Goal: Check status: Check status

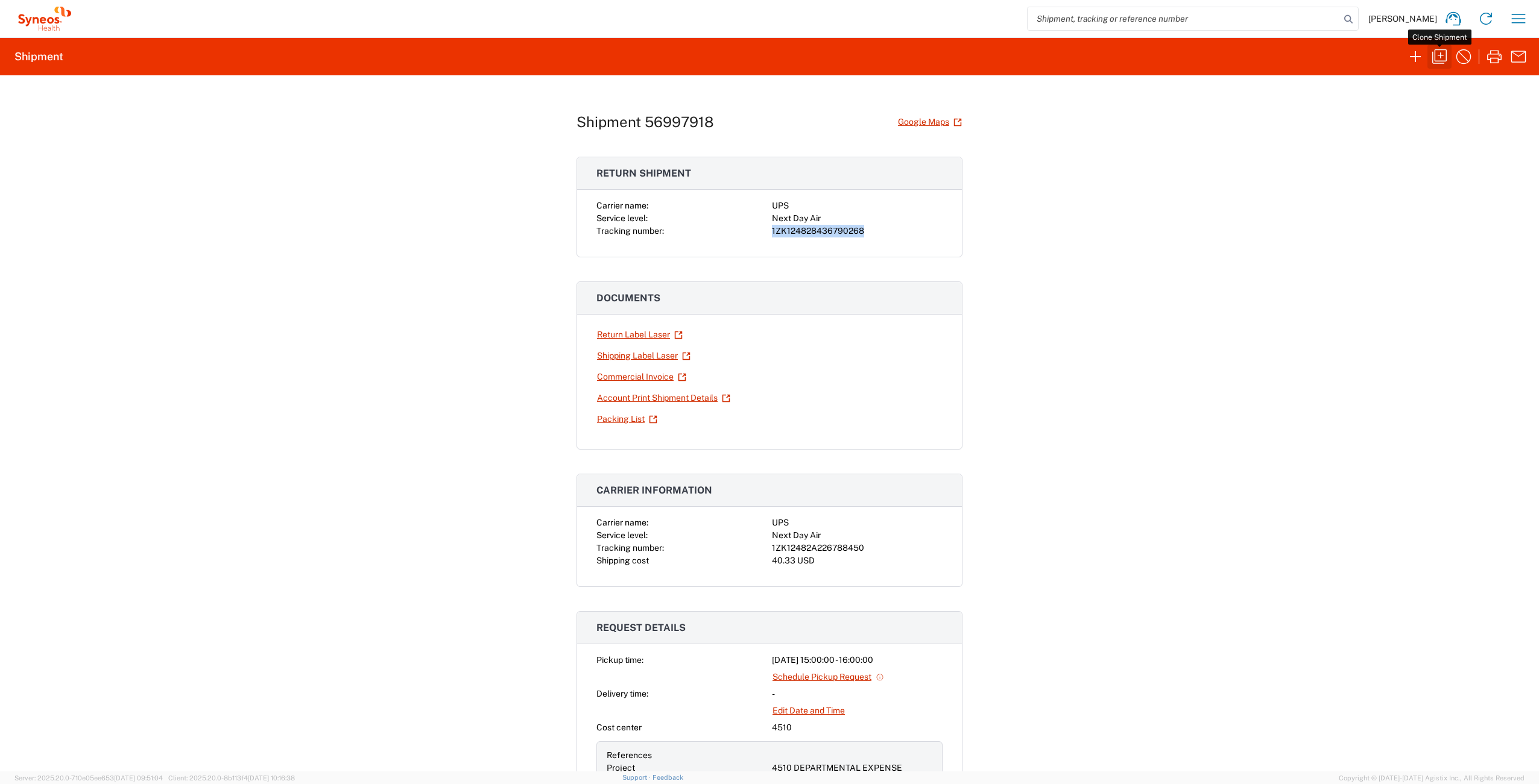
click at [1438, 53] on icon "button" at bounding box center [1439, 57] width 19 height 19
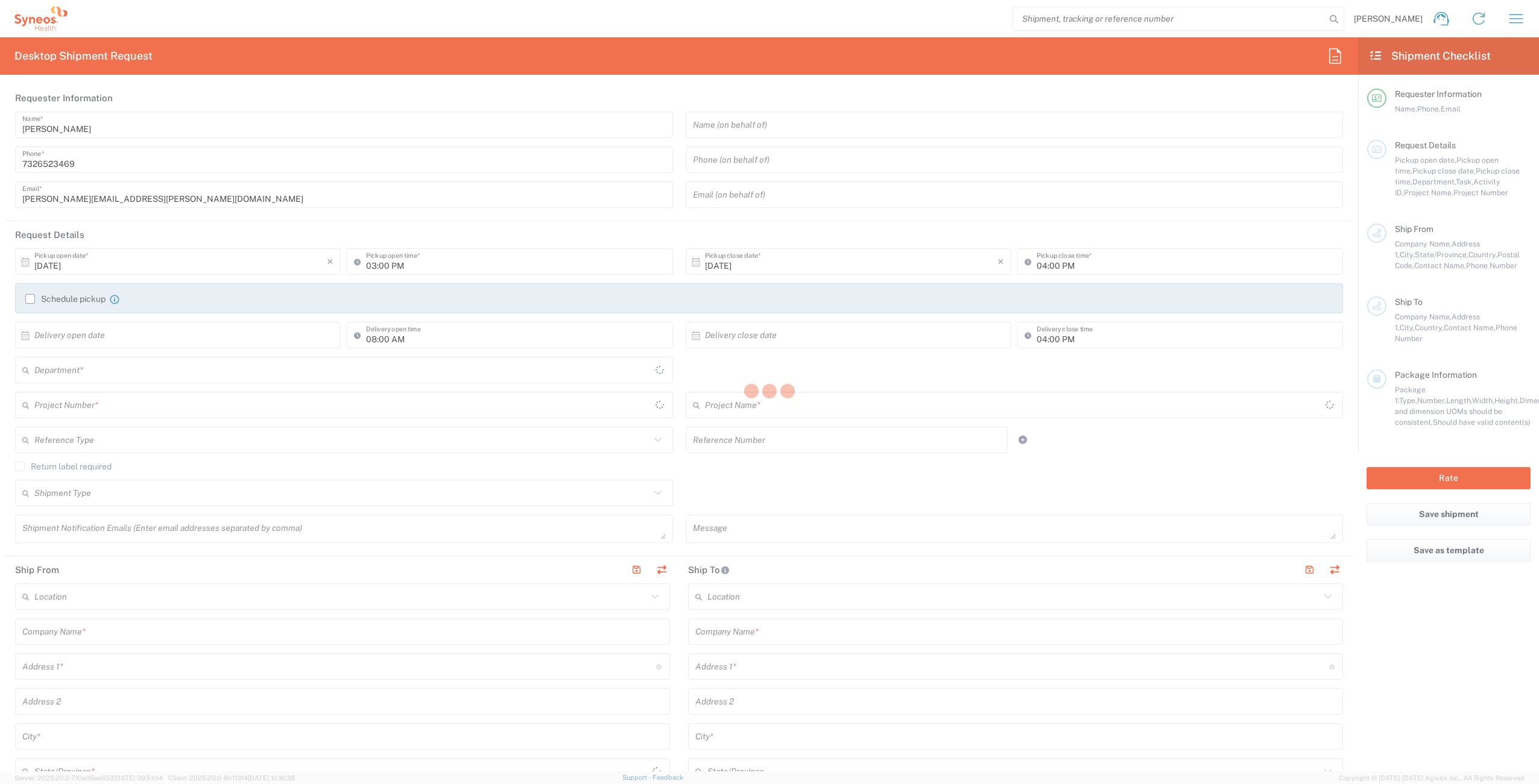
type textarea "[PERSON_NAME][EMAIL_ADDRESS][PERSON_NAME][DOMAIN_NAME]"
type input "Syneos Health Commercial Servi- [GEOGRAPHIC_DATA] [GEOGRAPHIC_DATA]"
type input "Syneos Health"
type input "[STREET_ADDRESS]"
type input "3rd Floor"
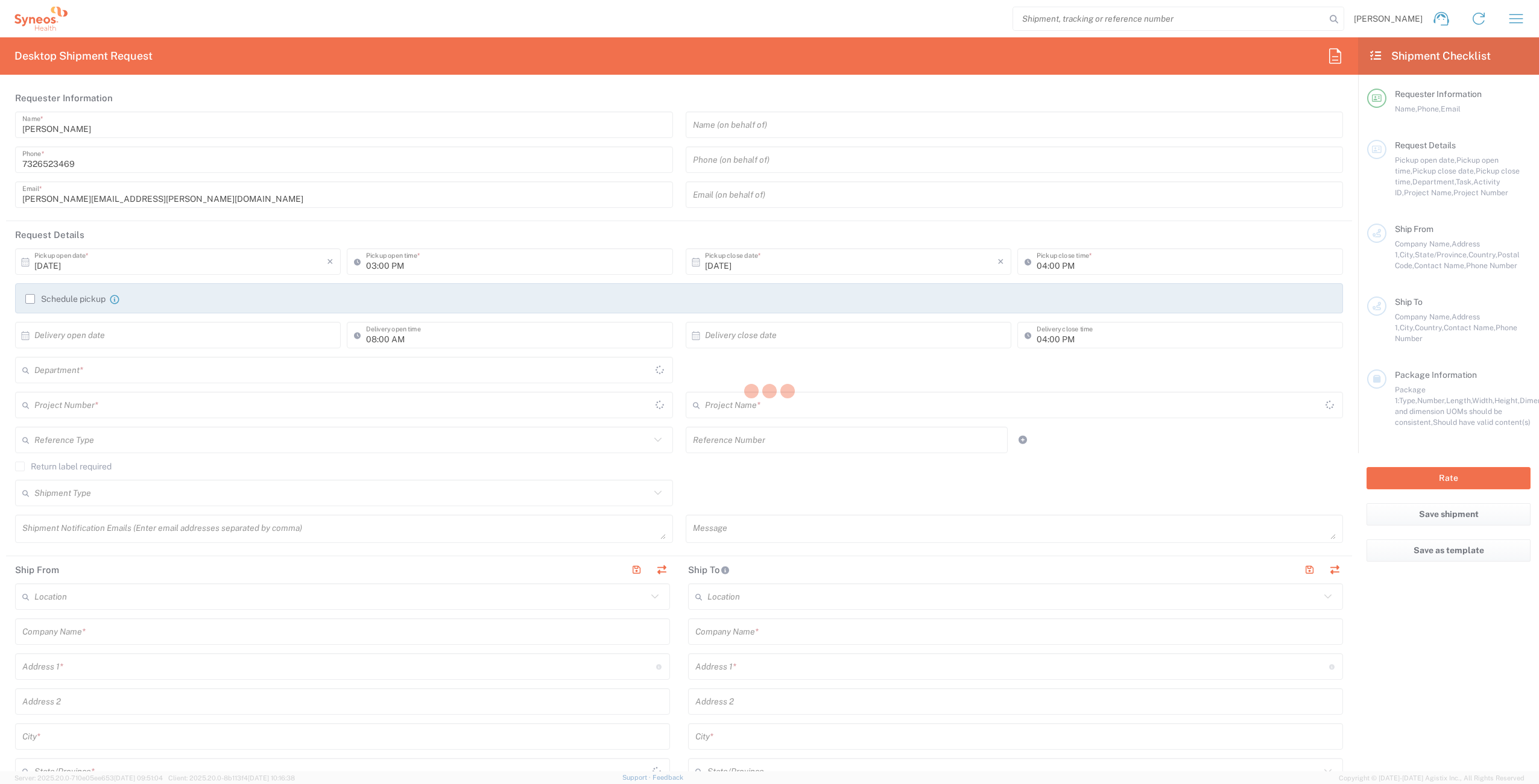
type input "Bridgewater"
type input "[GEOGRAPHIC_DATA]"
type input "08807"
type input "[PERSON_NAME]"
type input "7326523469"
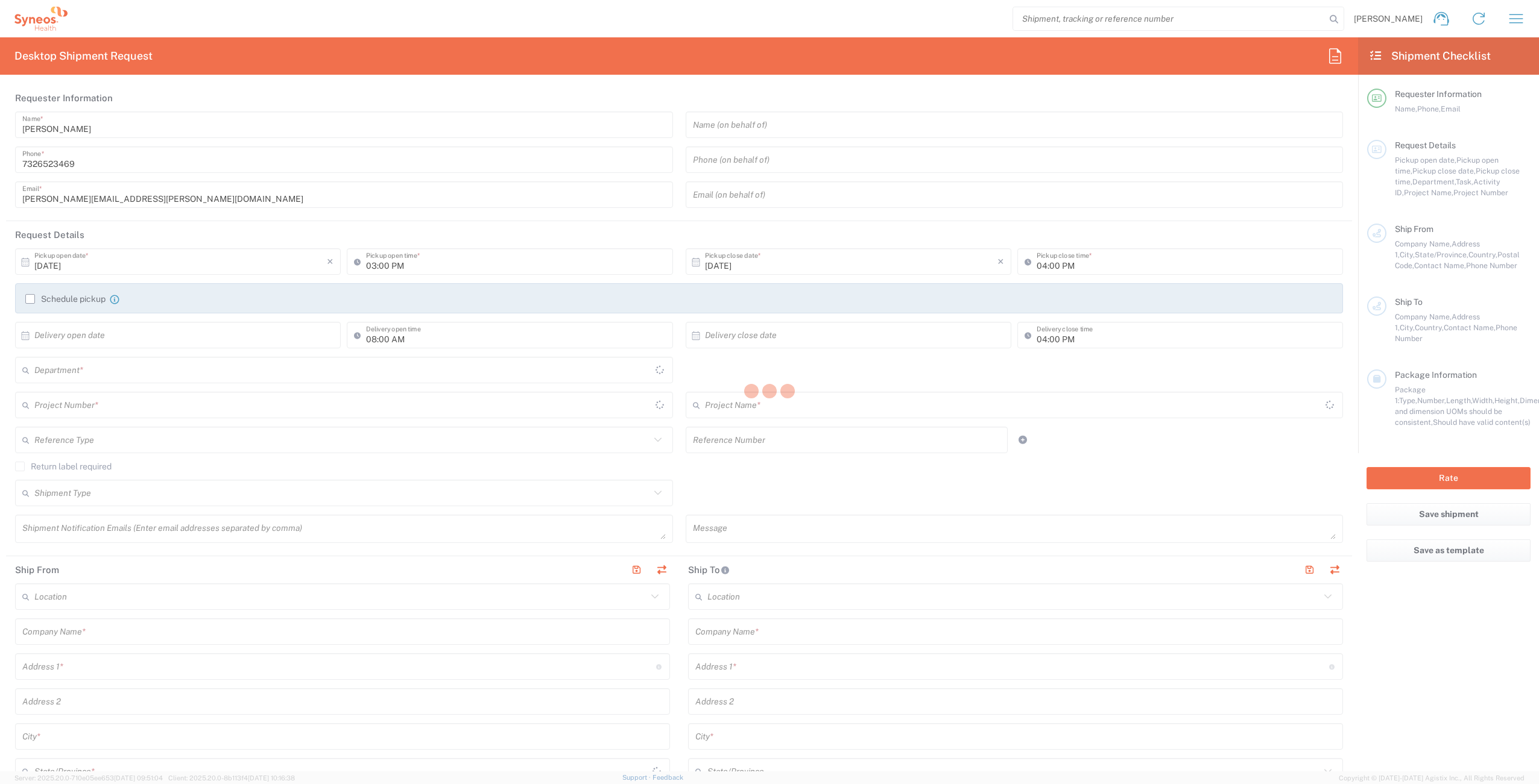
type input "[PERSON_NAME][EMAIL_ADDRESS][PERSON_NAME][DOMAIN_NAME]"
type input "[PERSON_NAME]"
type input "[STREET_ADDRESS][PERSON_NAME]"
type input "[GEOGRAPHIC_DATA]"
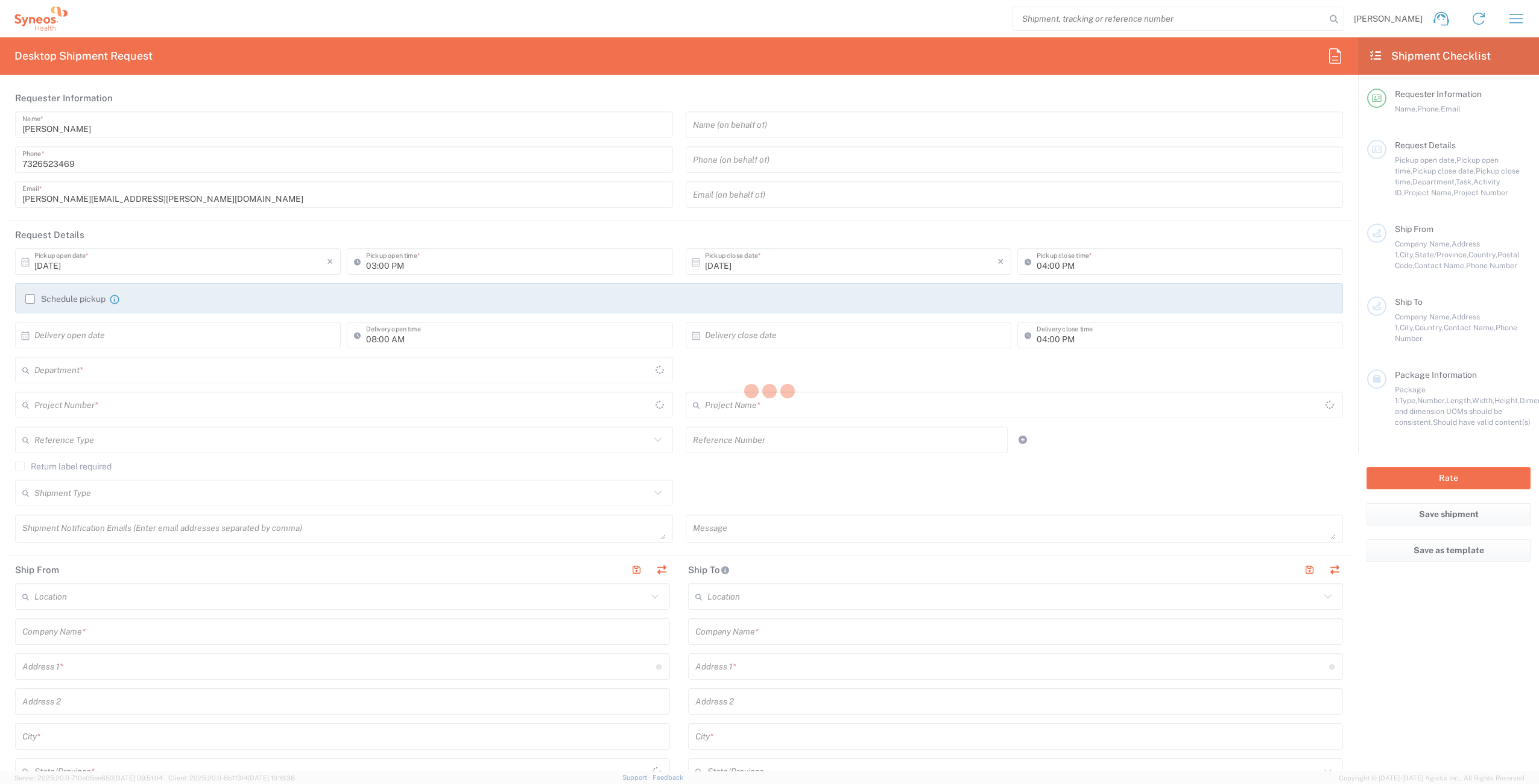
type input "94124"
type input "[PERSON_NAME]"
type input "5133763538"
type input "[PERSON_NAME][EMAIL_ADDRESS][DOMAIN_NAME]"
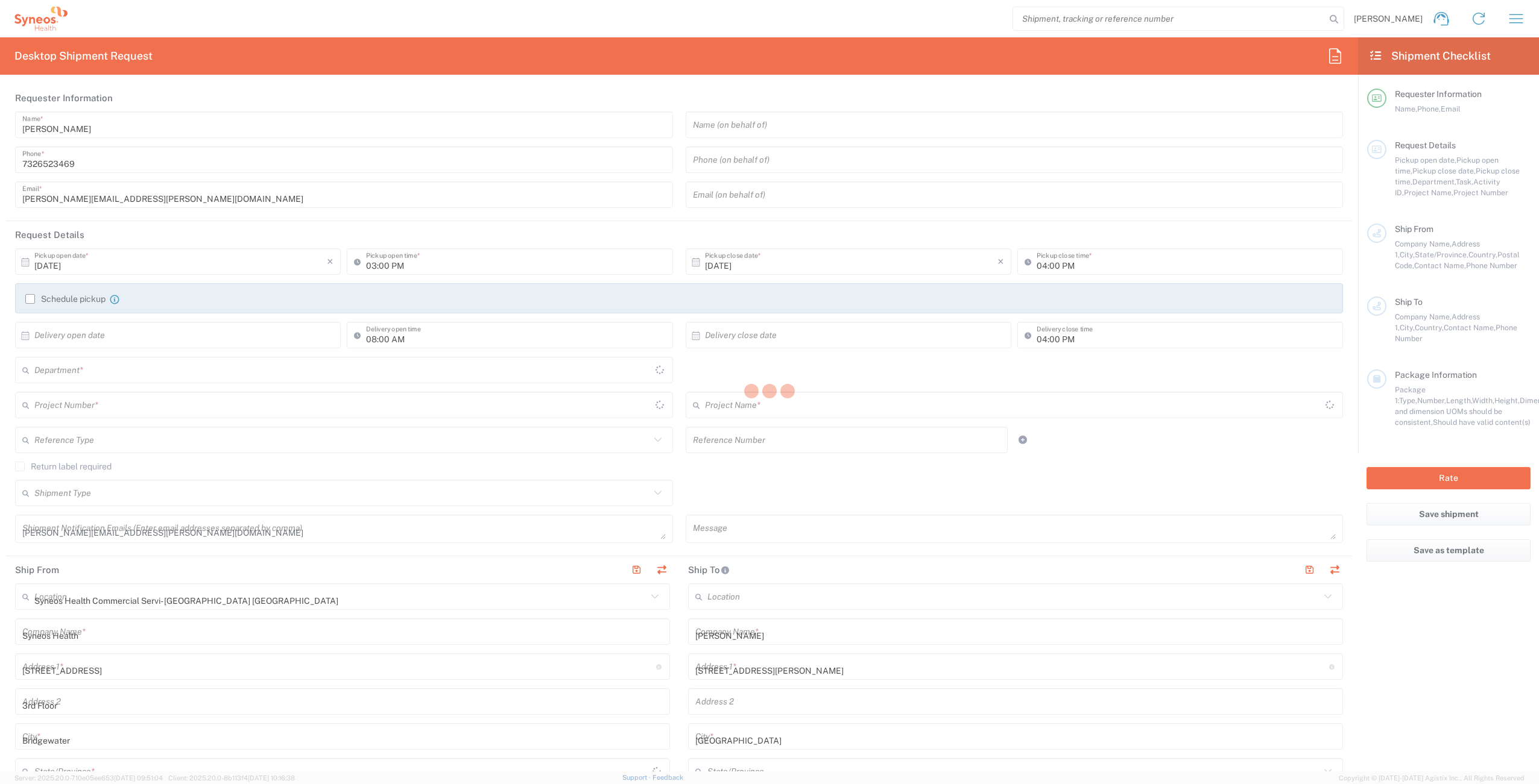
type input "Adult Signature Required"
type input "Sender/Shipper"
type input "[US_STATE]"
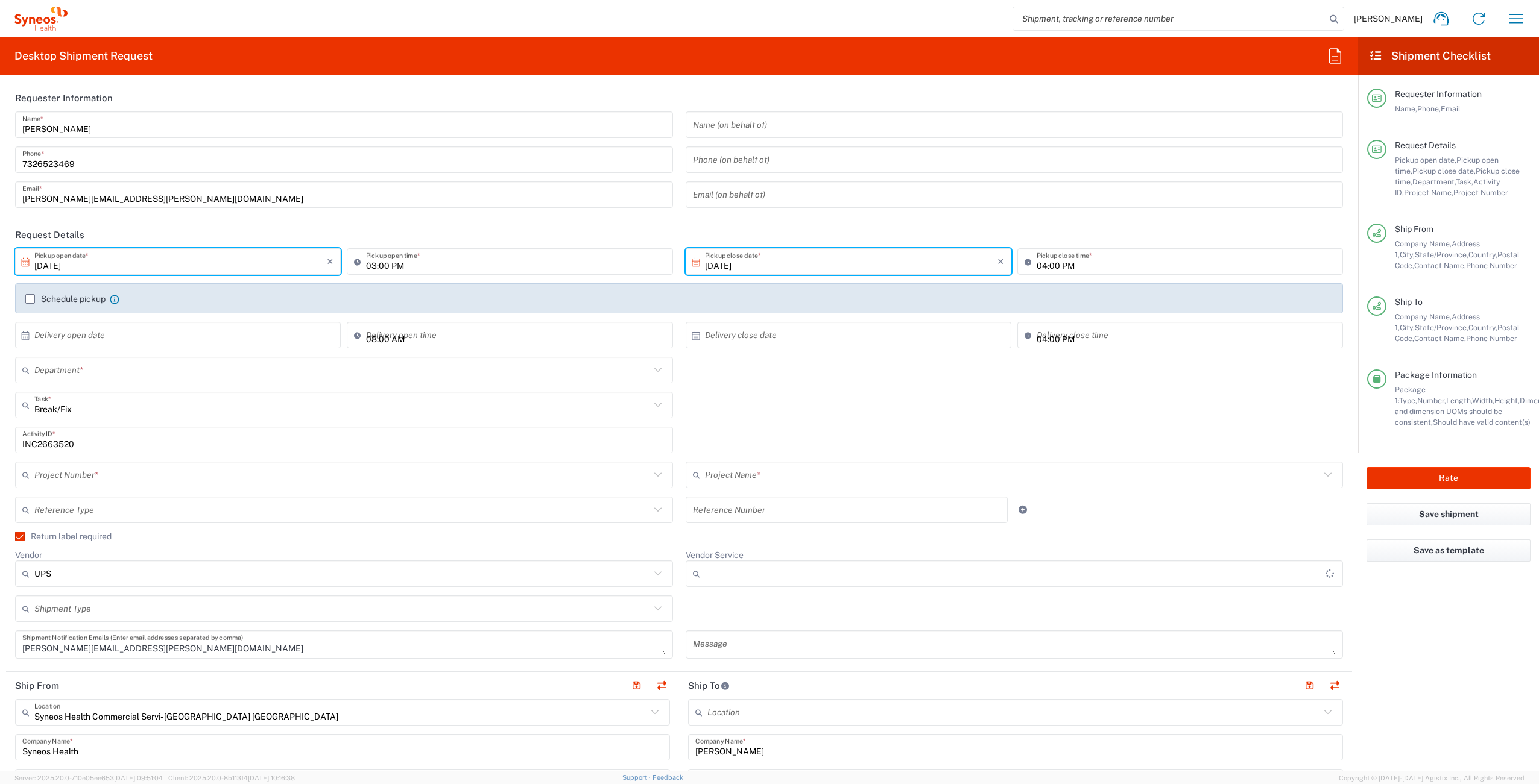
type input "4510 DEPARTMENTAL EXPENSE"
type input "Next Day Air"
type input "Your Packaging"
type input "4510"
type input "4510 DEPARTMENTAL EXPENSE"
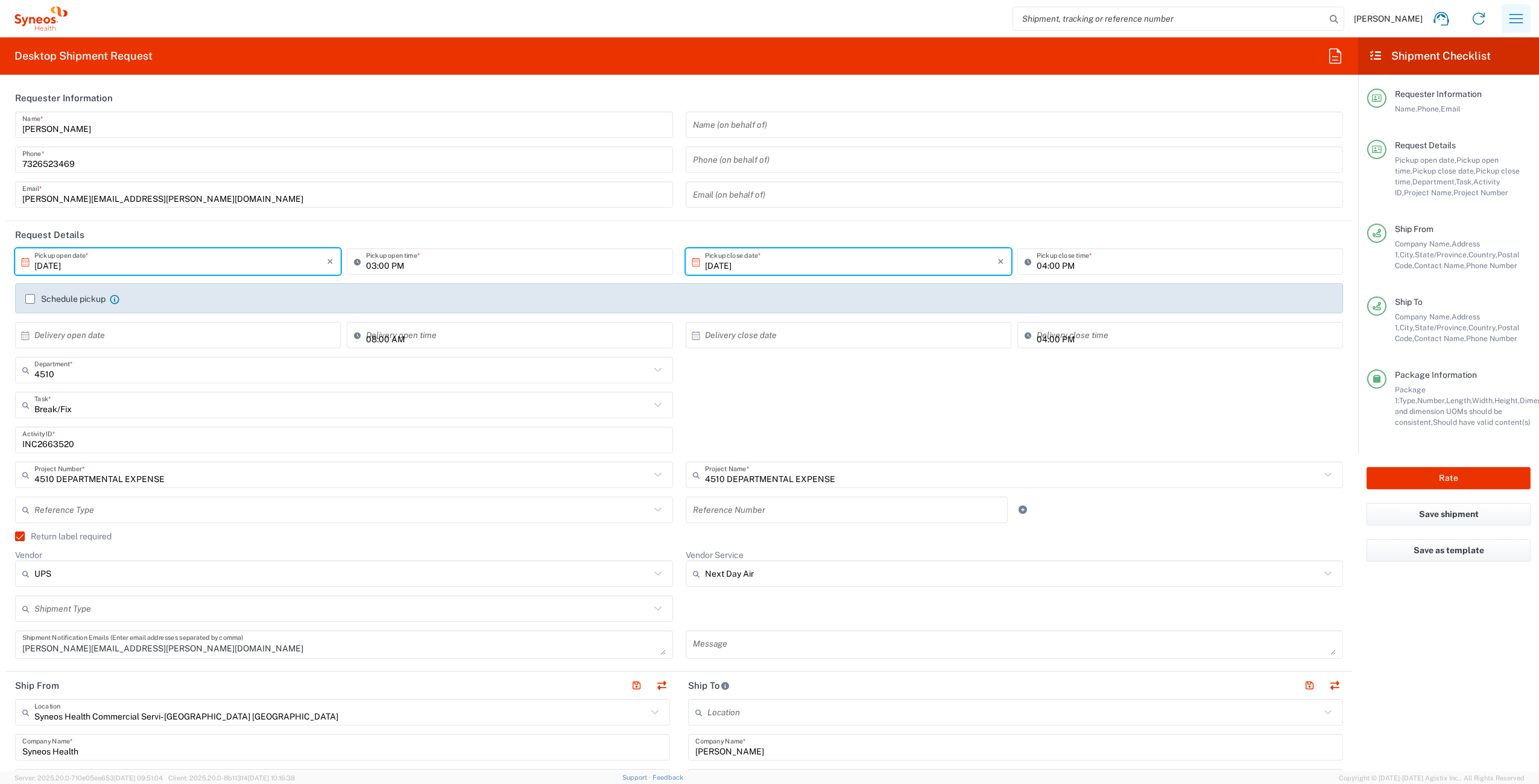
click at [1518, 21] on icon "button" at bounding box center [1515, 19] width 19 height 19
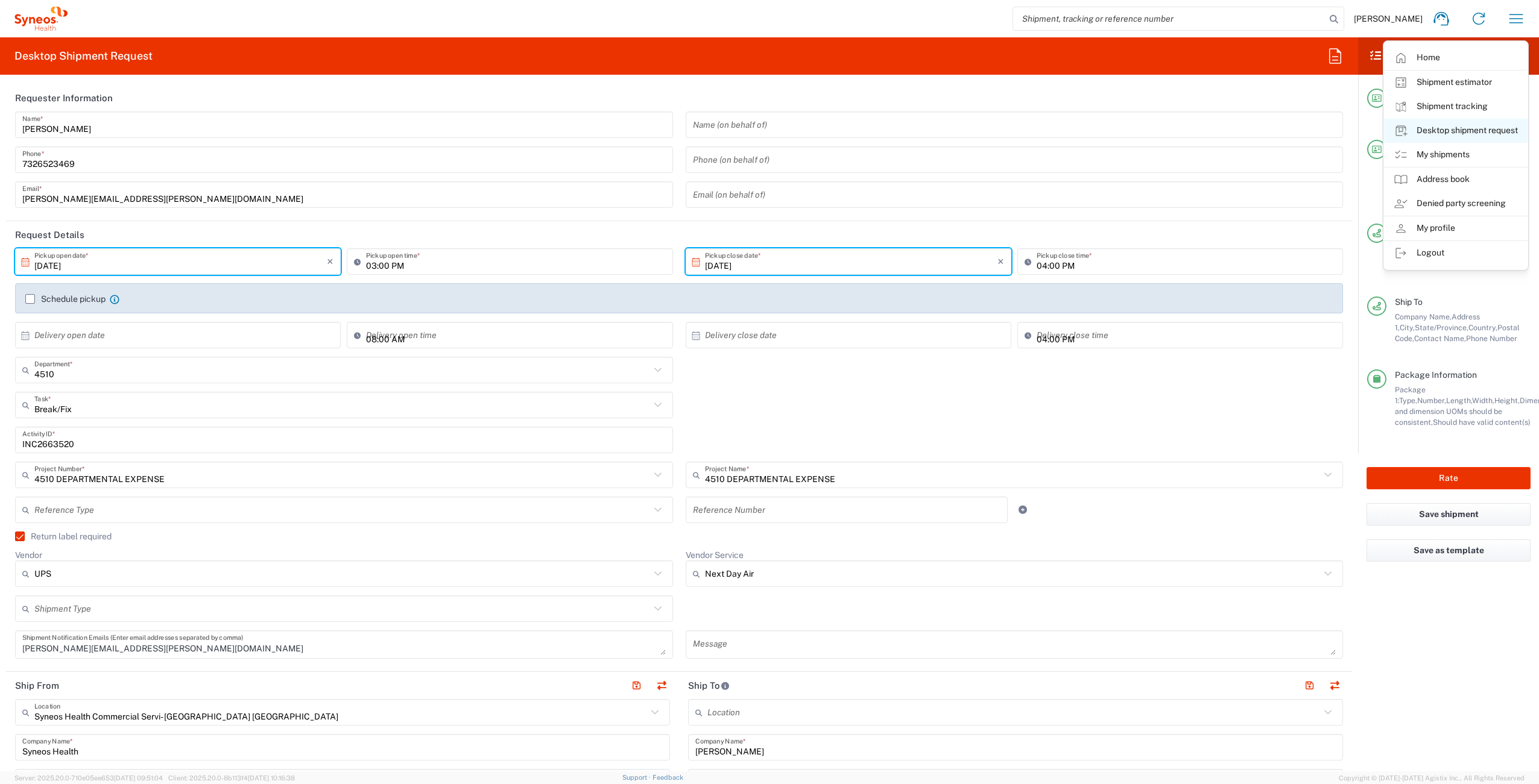
click at [1485, 131] on link "Desktop shipment request" at bounding box center [1455, 130] width 144 height 24
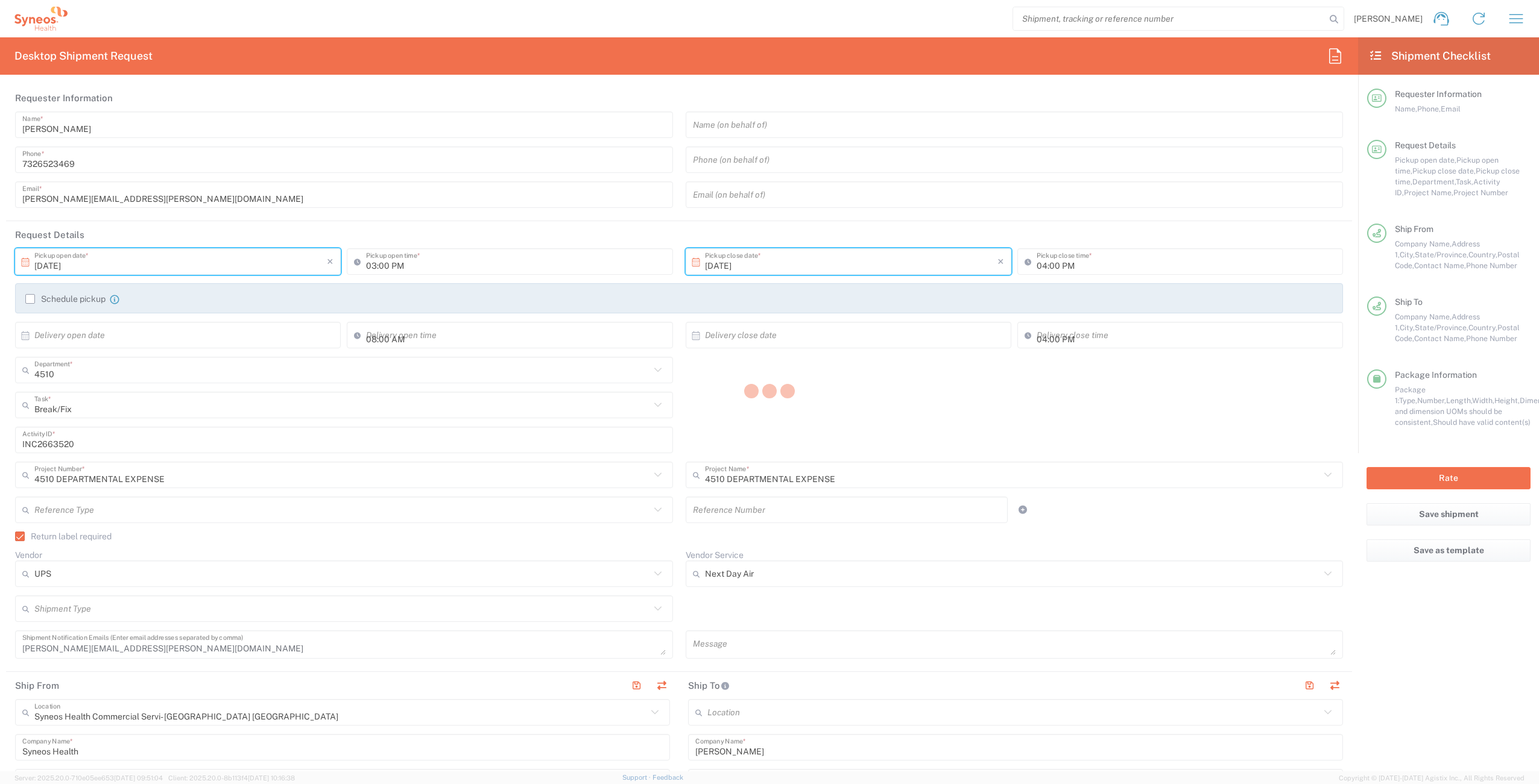
type input "Department"
type input "4510"
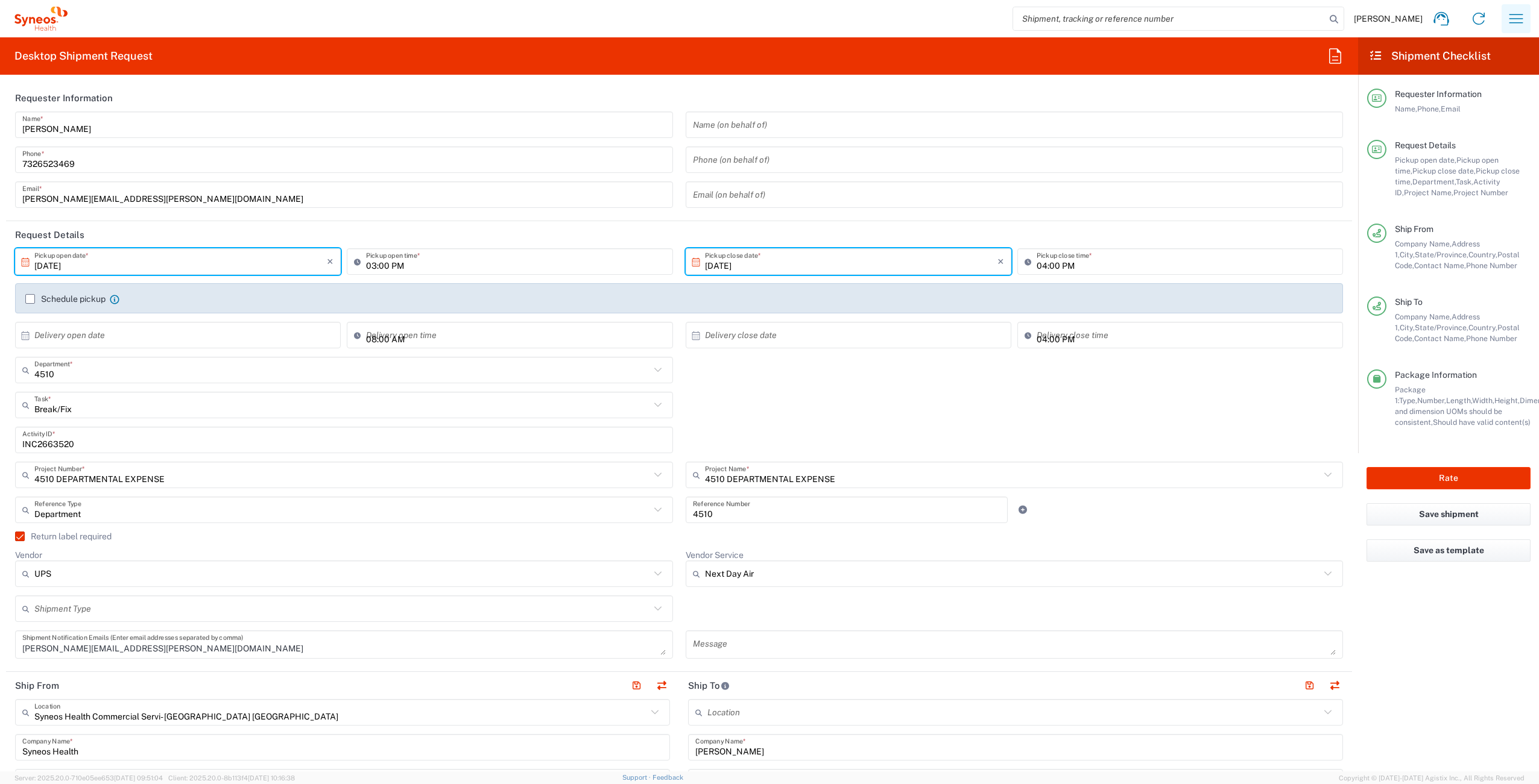
click at [1517, 20] on icon "button" at bounding box center [1515, 19] width 19 height 19
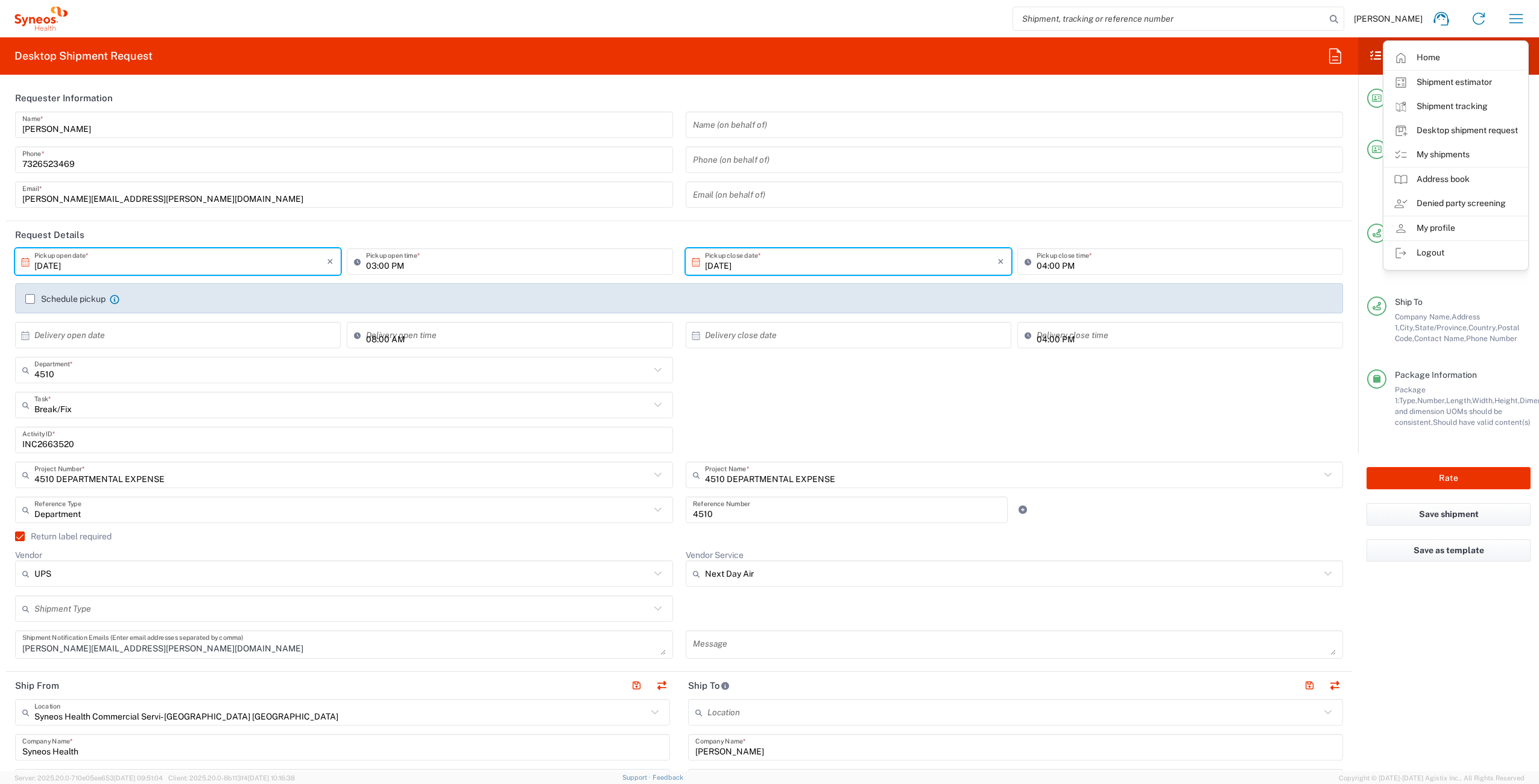
click at [758, 19] on div "[PERSON_NAME] Home Shipment estimator Shipment tracking Desktop shipment reques…" at bounding box center [801, 19] width 1467 height 29
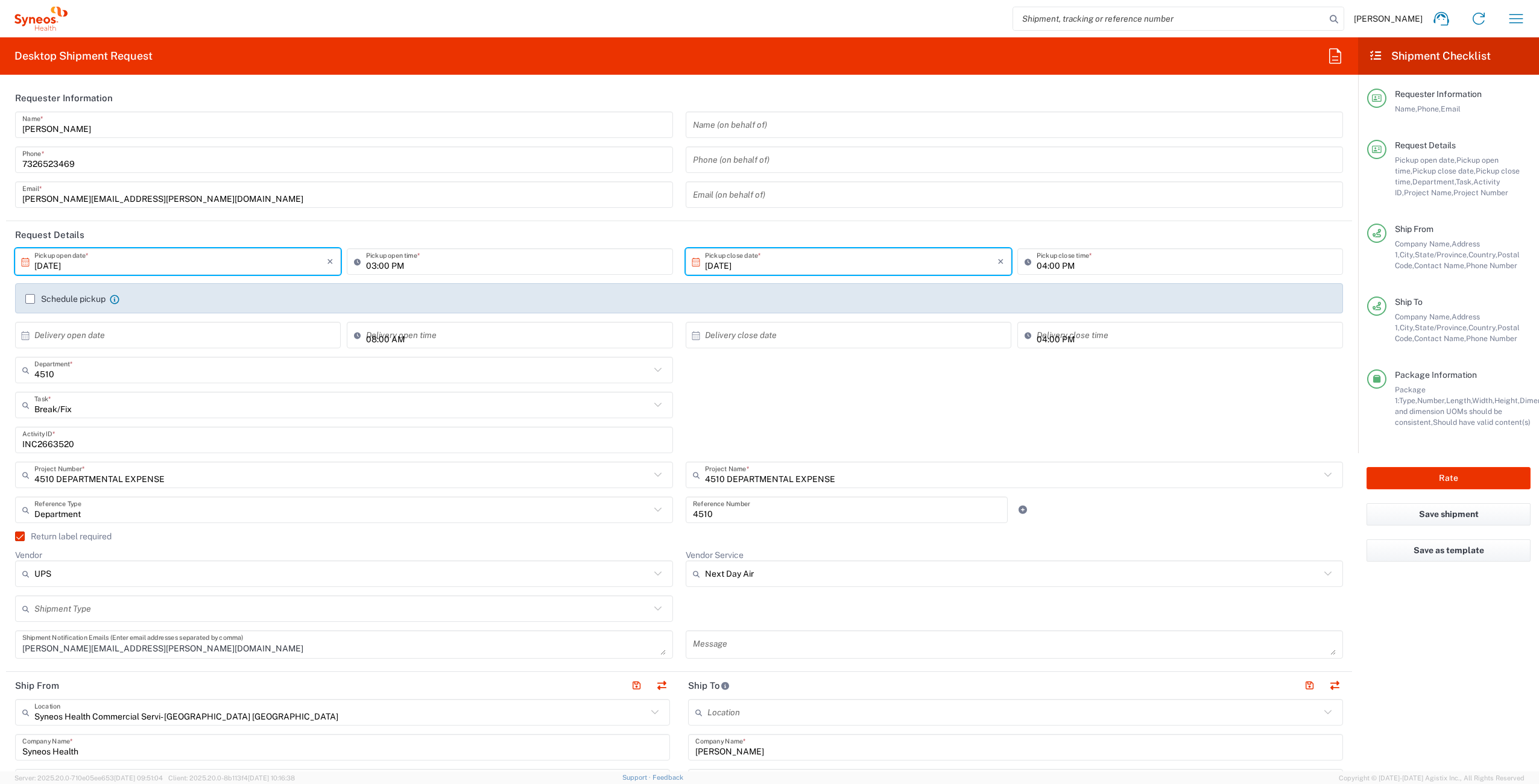
click at [610, 12] on div "[PERSON_NAME] Home Shipment estimator Shipment tracking Desktop shipment reques…" at bounding box center [801, 19] width 1467 height 29
click at [1515, 17] on icon "button" at bounding box center [1515, 19] width 19 height 19
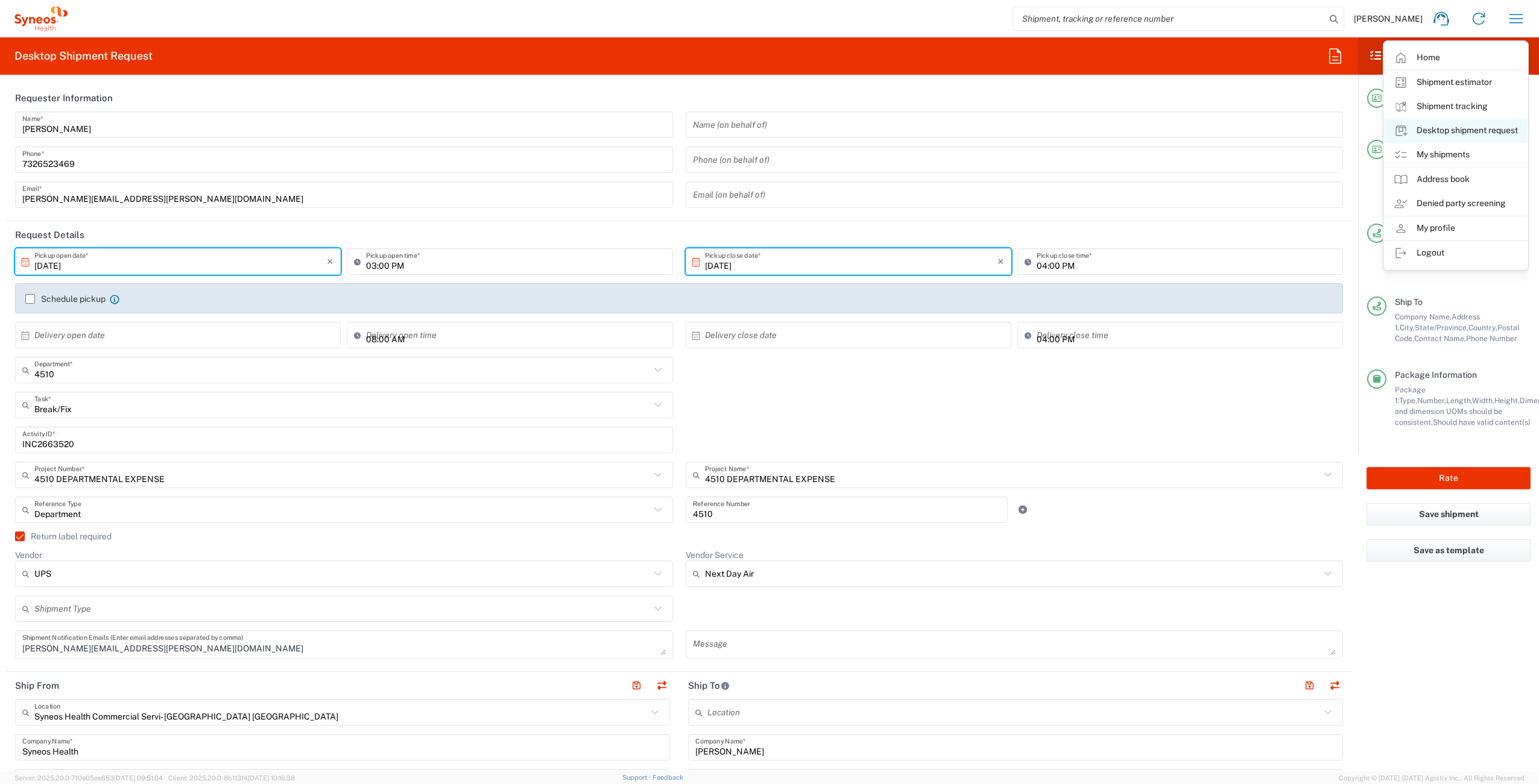
click at [1433, 144] on link "My shipments" at bounding box center [1455, 155] width 144 height 24
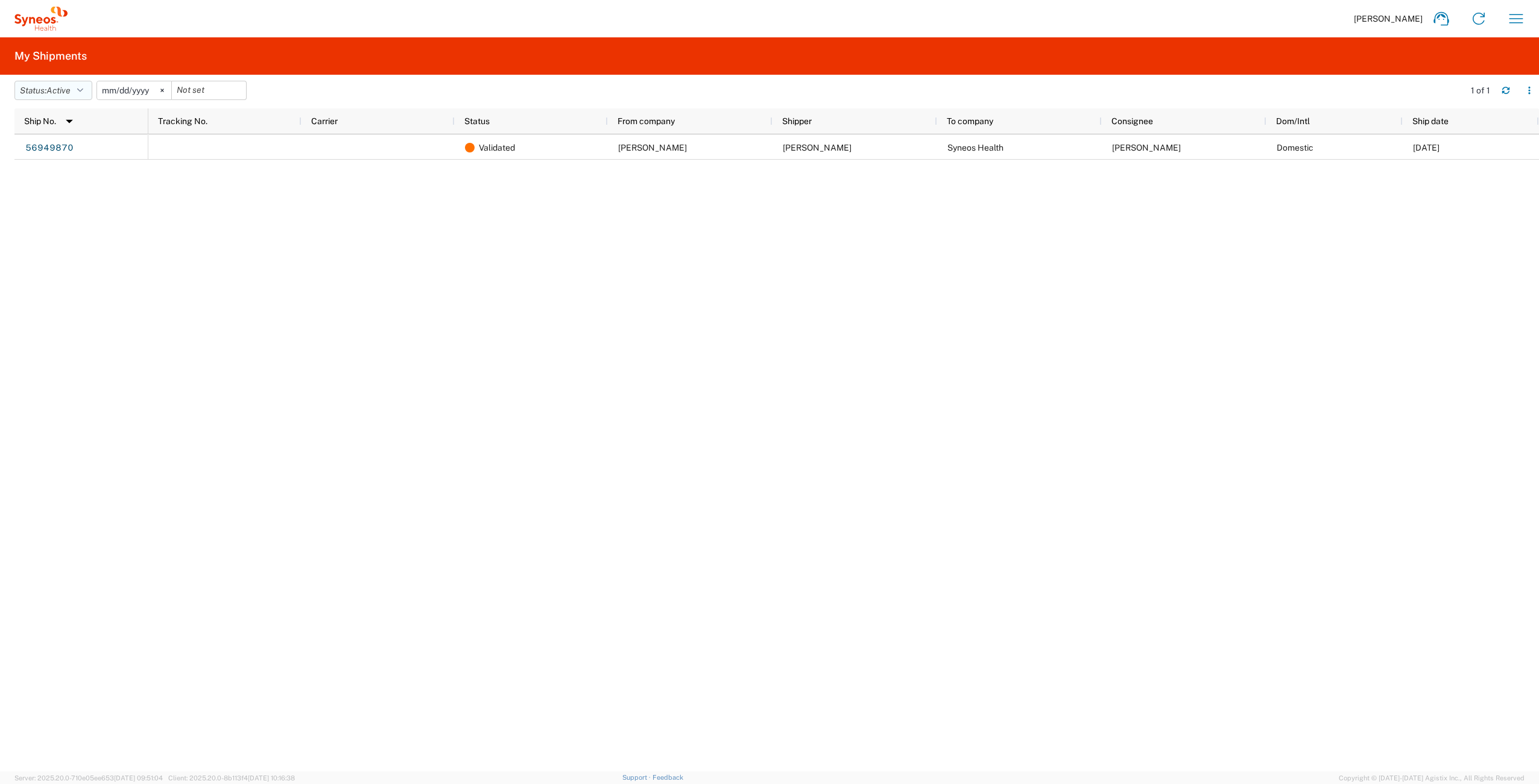
click at [63, 91] on span "Active" at bounding box center [58, 91] width 24 height 10
click at [70, 151] on span "All" at bounding box center [85, 154] width 140 height 19
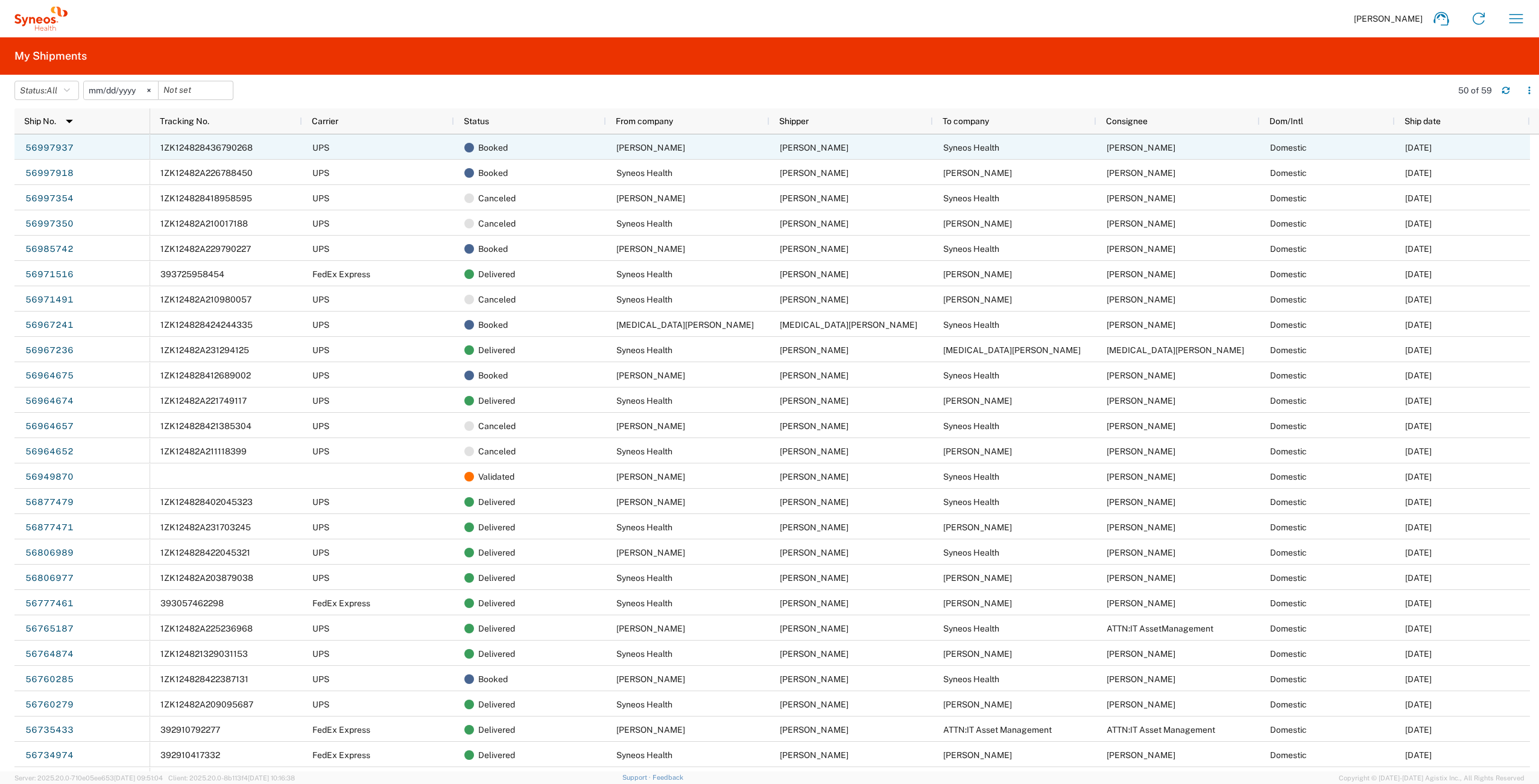
click at [209, 147] on span "1ZK124828436790268" at bounding box center [206, 148] width 92 height 10
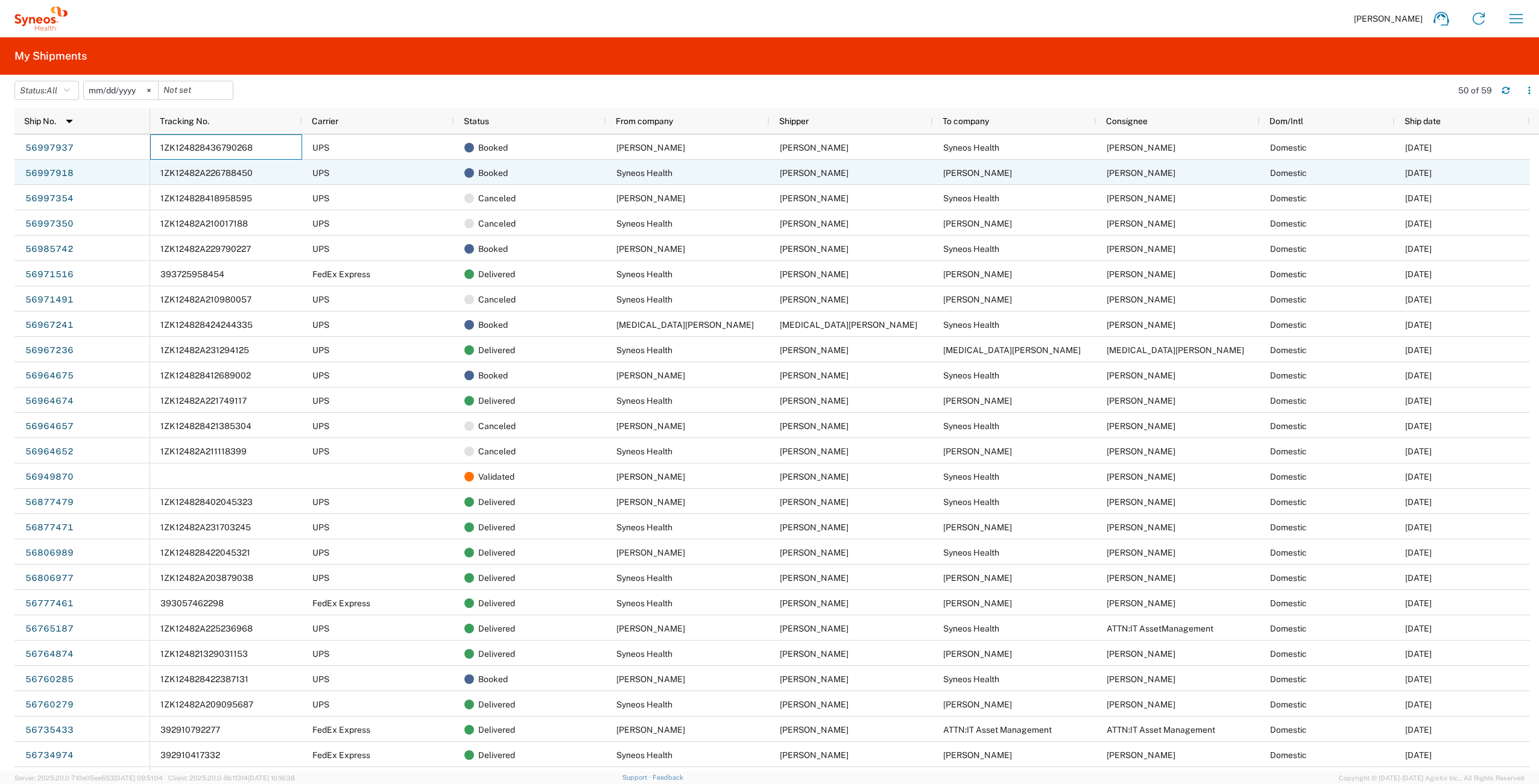
click at [212, 177] on span "1ZK12482A226788450" at bounding box center [206, 173] width 92 height 10
